Goal: Task Accomplishment & Management: Use online tool/utility

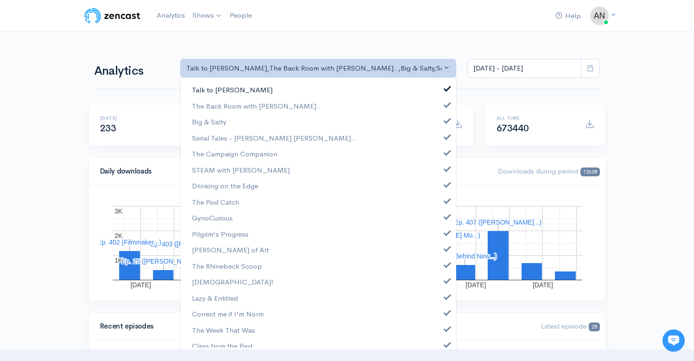
click at [449, 92] on link "Talk to [PERSON_NAME]" at bounding box center [318, 90] width 275 height 16
click at [444, 108] on link "The Back Room with [PERSON_NAME].." at bounding box center [318, 106] width 275 height 16
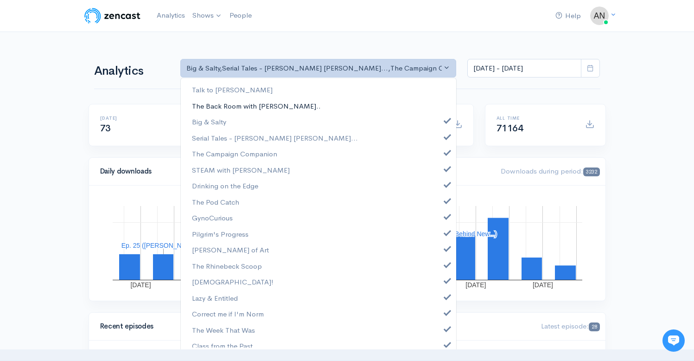
click at [439, 108] on link "The Back Room with [PERSON_NAME].." at bounding box center [318, 106] width 275 height 16
select select "10316"
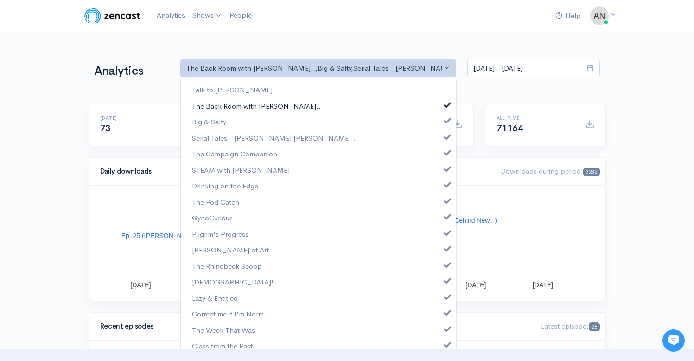
scroll to position [3, 0]
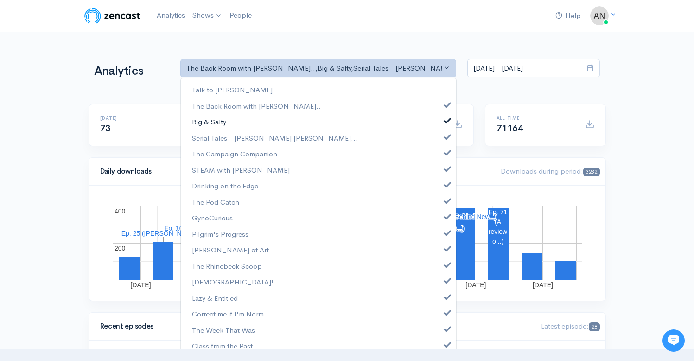
click at [445, 119] on span at bounding box center [447, 119] width 4 height 7
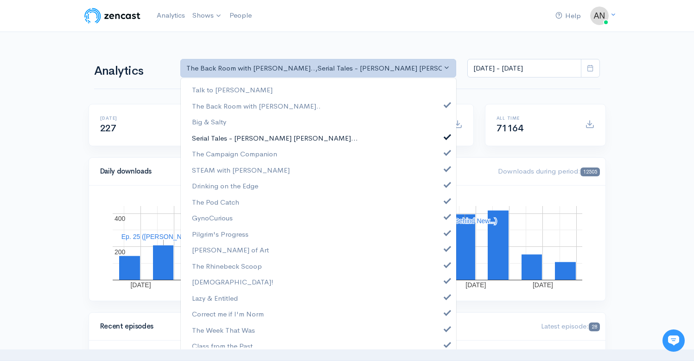
click at [445, 136] on span at bounding box center [447, 135] width 4 height 7
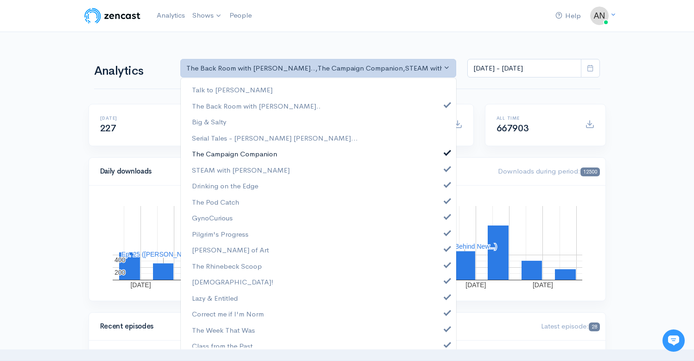
click at [445, 151] on span at bounding box center [447, 151] width 4 height 7
click at [439, 172] on link "STEAM with [PERSON_NAME]" at bounding box center [318, 170] width 275 height 16
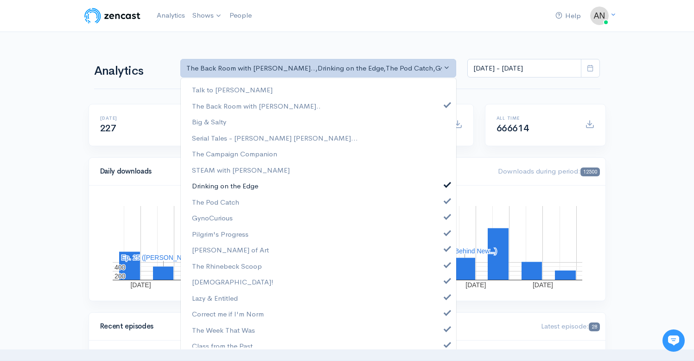
click at [439, 188] on link "Drinking on the Edge" at bounding box center [318, 185] width 275 height 16
click at [440, 203] on link "The Pod Catch" at bounding box center [318, 202] width 275 height 16
click at [445, 215] on span at bounding box center [447, 215] width 4 height 7
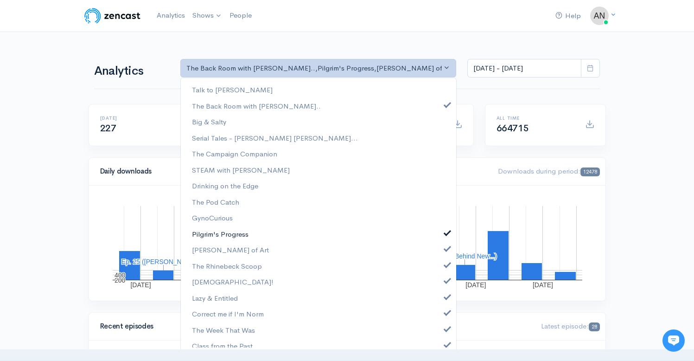
click at [445, 234] on span at bounding box center [447, 231] width 4 height 7
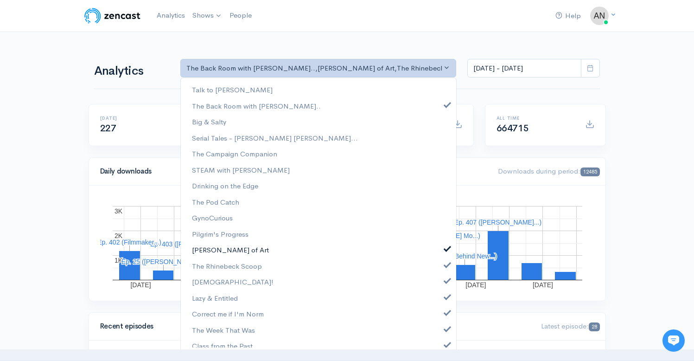
click at [445, 249] on span at bounding box center [447, 247] width 4 height 7
click at [445, 263] on span at bounding box center [447, 263] width 4 height 7
click at [445, 281] on span at bounding box center [447, 279] width 4 height 7
click at [440, 302] on link "Lazy & Entitled" at bounding box center [318, 298] width 275 height 16
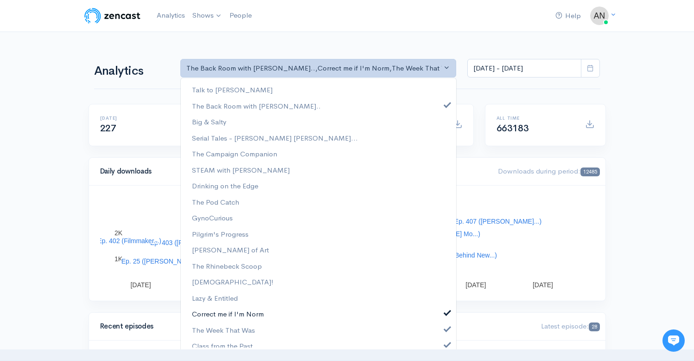
click at [445, 310] on span at bounding box center [447, 311] width 4 height 7
click at [440, 322] on ul "Talk to [PERSON_NAME] The Back Room with [PERSON_NAME].. Big & Salty Serial Tal…" at bounding box center [318, 274] width 275 height 384
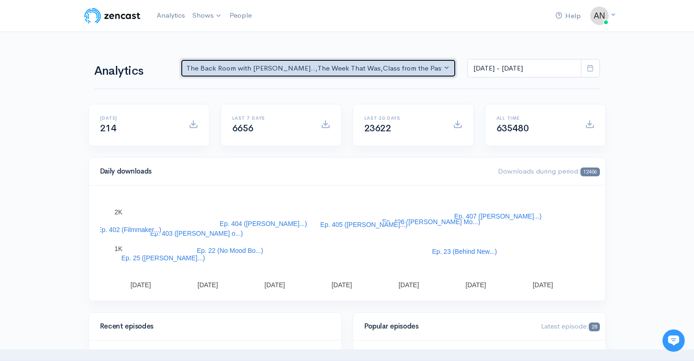
click at [429, 68] on div "The Back Room with [PERSON_NAME].. , The Week That Was , Class from the Past , …" at bounding box center [314, 68] width 256 height 11
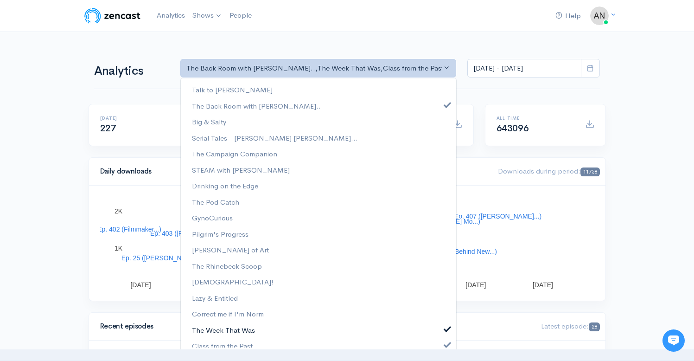
click at [445, 329] on span at bounding box center [447, 327] width 4 height 7
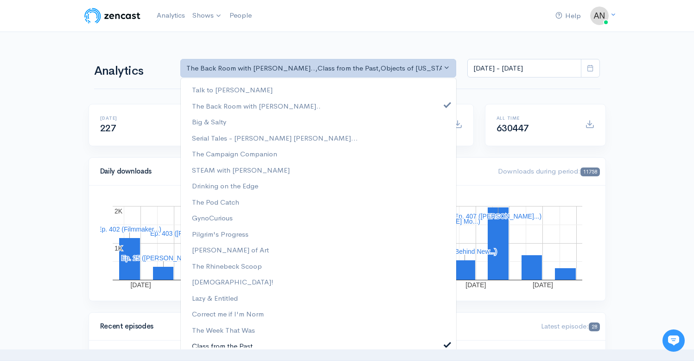
click at [445, 344] on span at bounding box center [447, 343] width 4 height 7
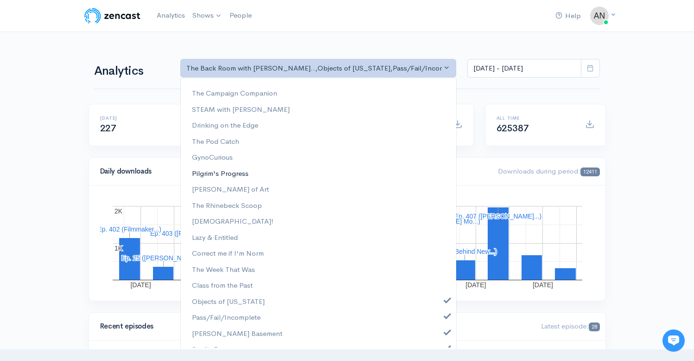
scroll to position [119, 0]
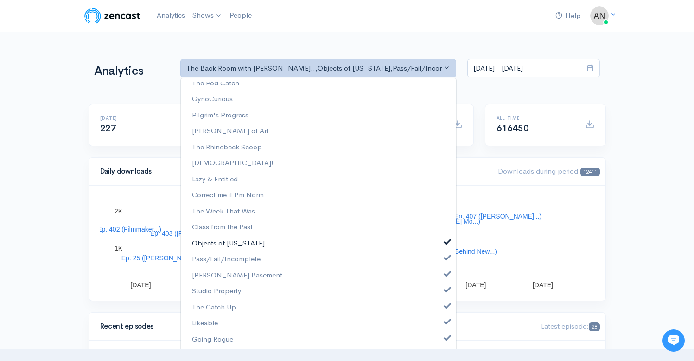
click at [437, 242] on link "Objects of [US_STATE]" at bounding box center [318, 243] width 275 height 16
click at [437, 260] on link "Pass/Fail/Incomplete" at bounding box center [318, 259] width 275 height 16
click at [439, 278] on link "[PERSON_NAME] Basement" at bounding box center [318, 275] width 275 height 16
click at [440, 295] on link "Studio Property" at bounding box center [318, 291] width 275 height 16
click at [445, 307] on span at bounding box center [447, 304] width 4 height 7
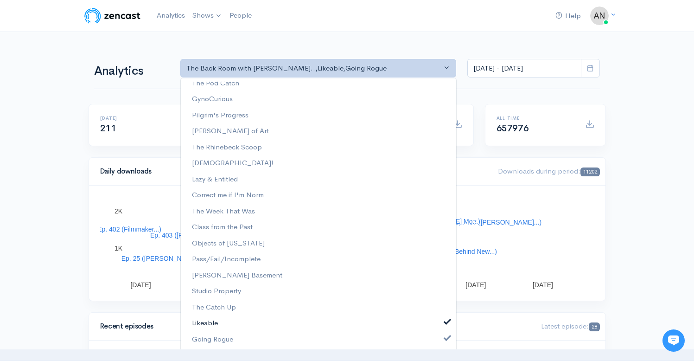
click at [440, 326] on link "Likeable" at bounding box center [318, 323] width 275 height 16
click at [439, 341] on link "Going Rogue" at bounding box center [318, 339] width 275 height 16
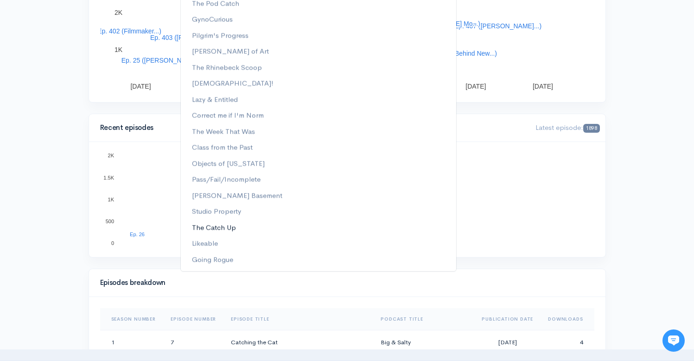
scroll to position [0, 0]
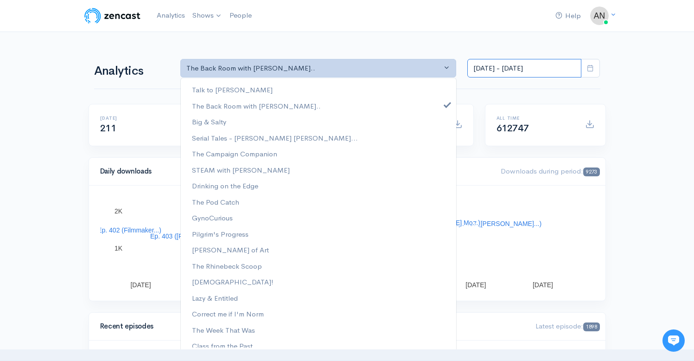
click at [525, 71] on input "[DATE] - [DATE]" at bounding box center [524, 68] width 114 height 19
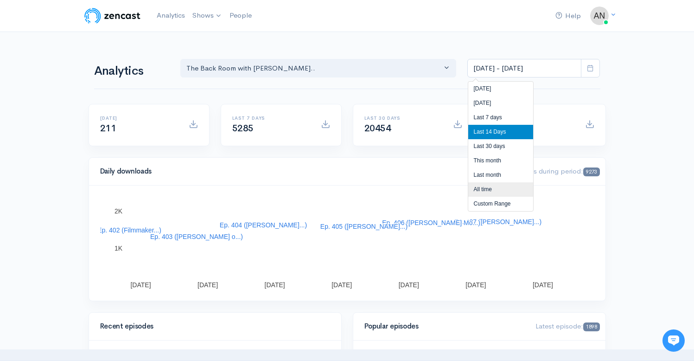
click at [484, 195] on li "All time" at bounding box center [500, 189] width 65 height 14
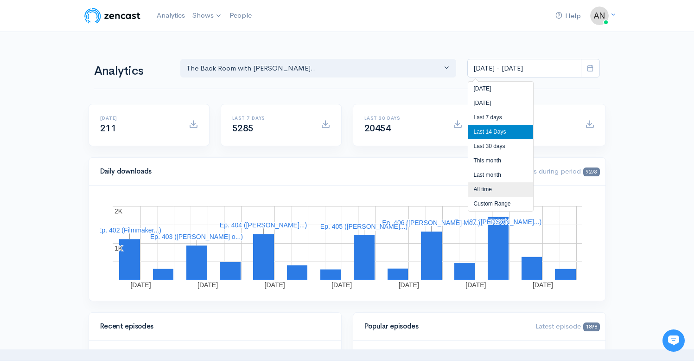
type input "[DATE] - [DATE]"
